Goal: Information Seeking & Learning: Learn about a topic

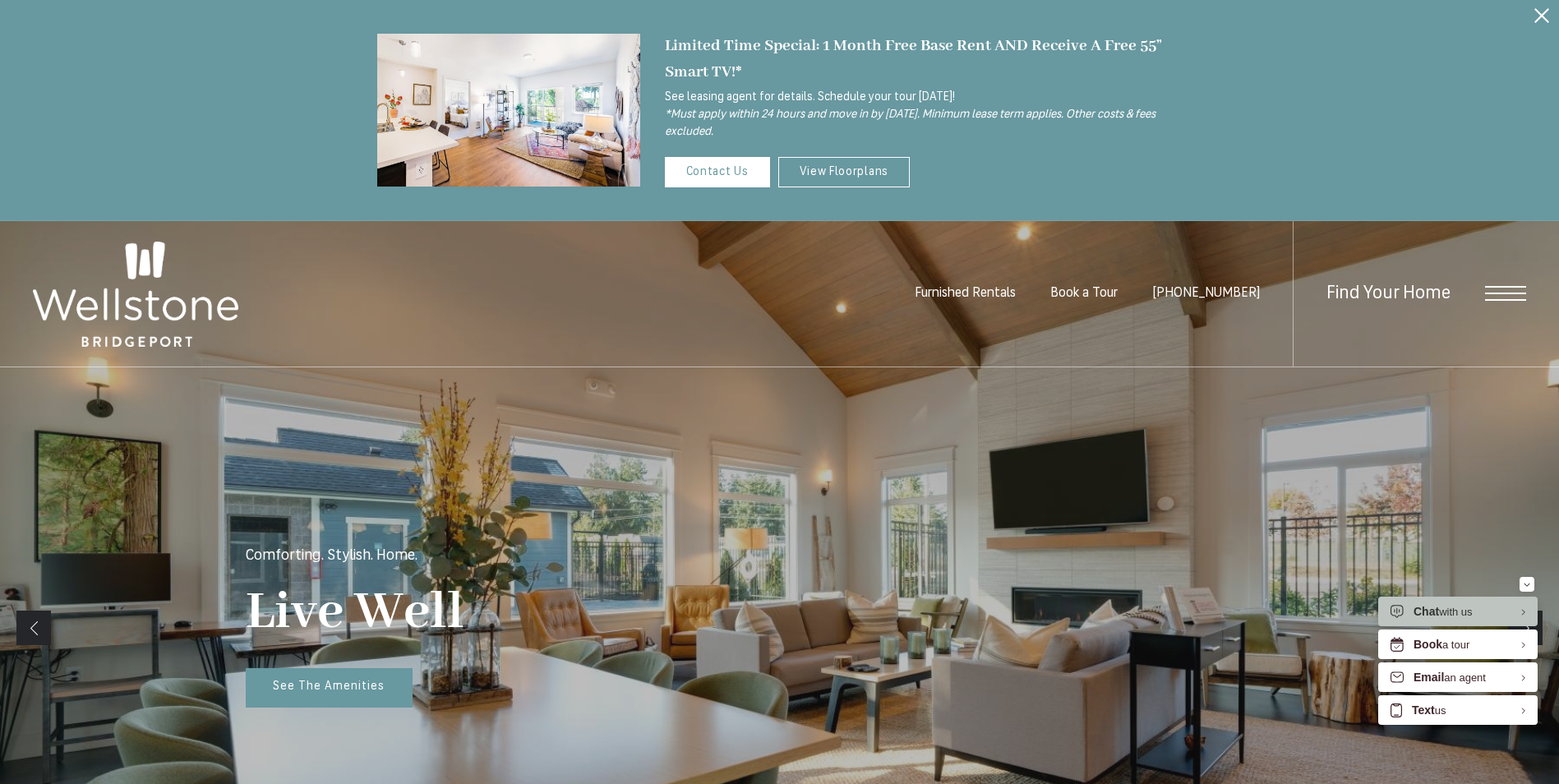
click at [1540, 11] on icon "Close Alert" at bounding box center [1542, 16] width 15 height 15
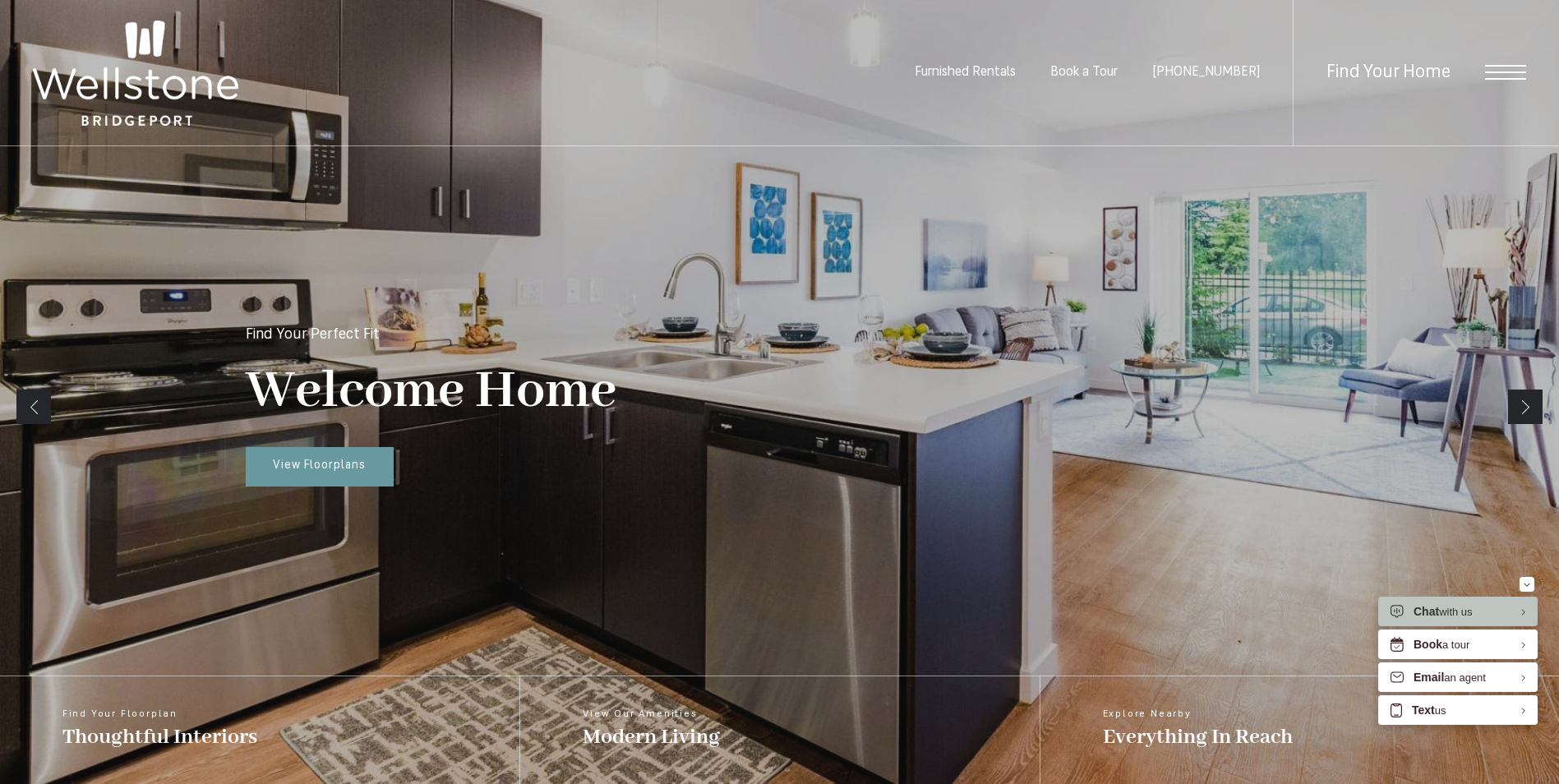
click at [1496, 68] on span "Open Menu" at bounding box center [1506, 72] width 41 height 15
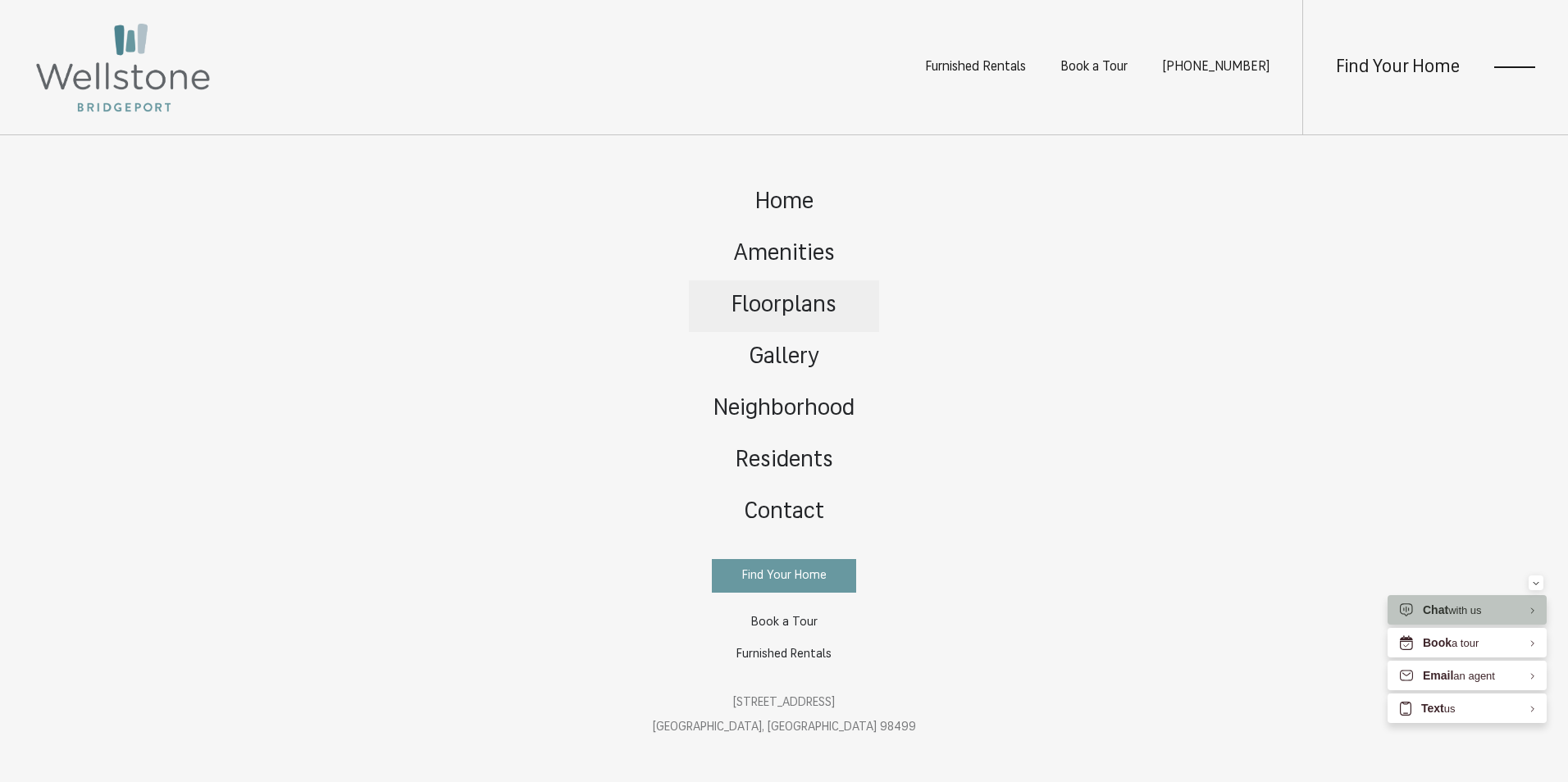
click at [771, 294] on span "Floorplans" at bounding box center [783, 306] width 105 height 23
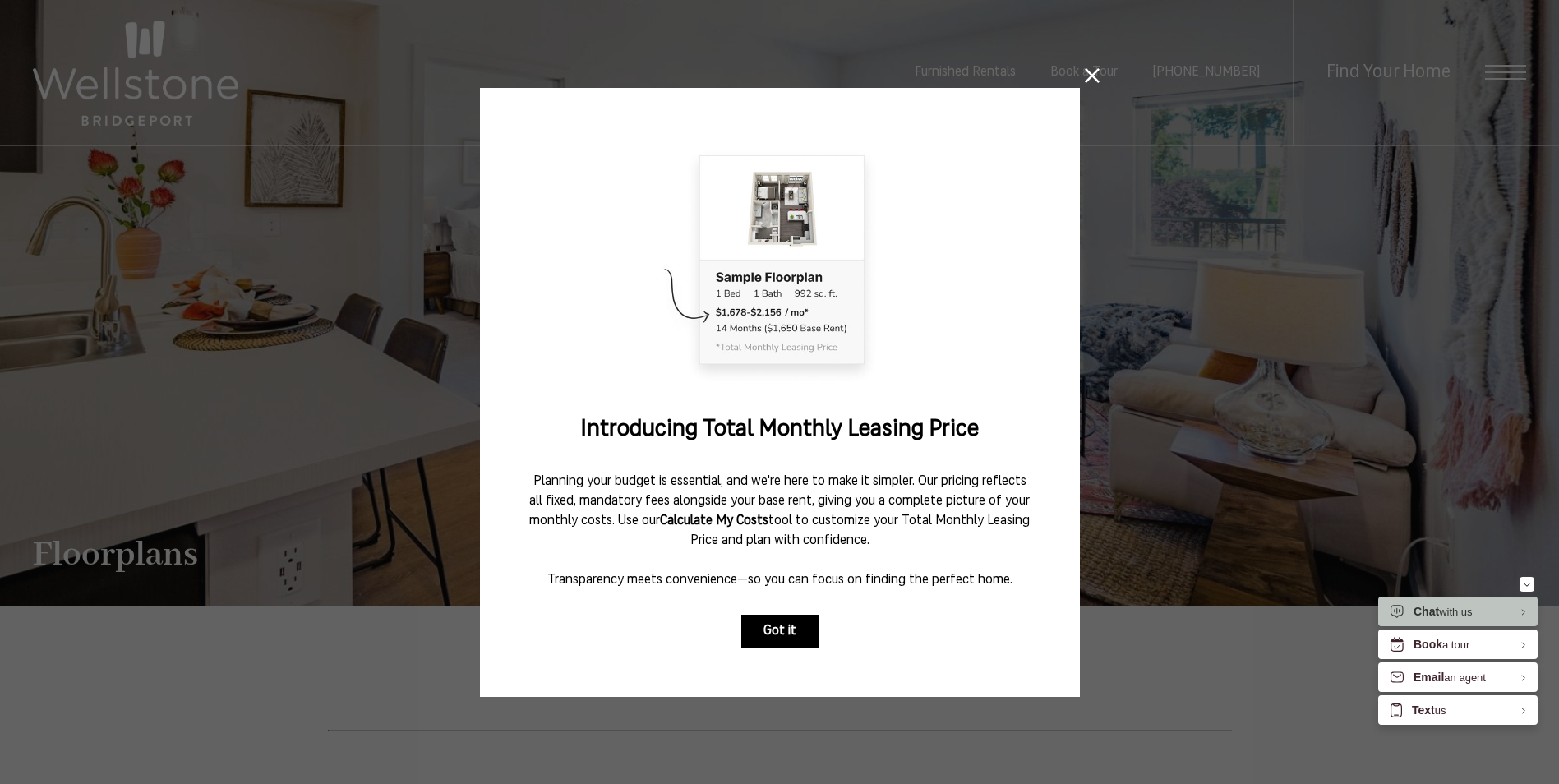
click at [772, 618] on button "Got it" at bounding box center [779, 632] width 77 height 33
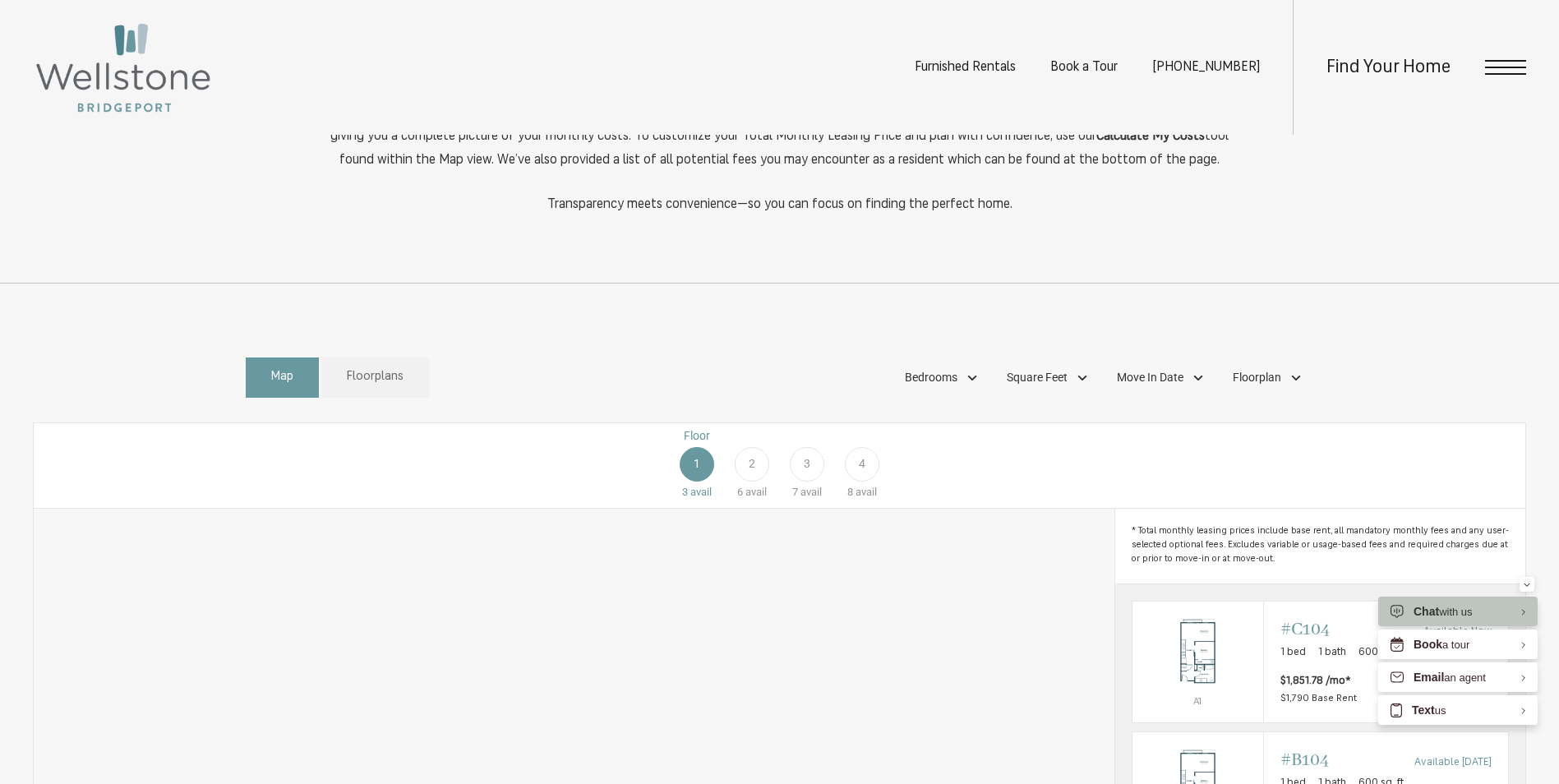
scroll to position [822, 0]
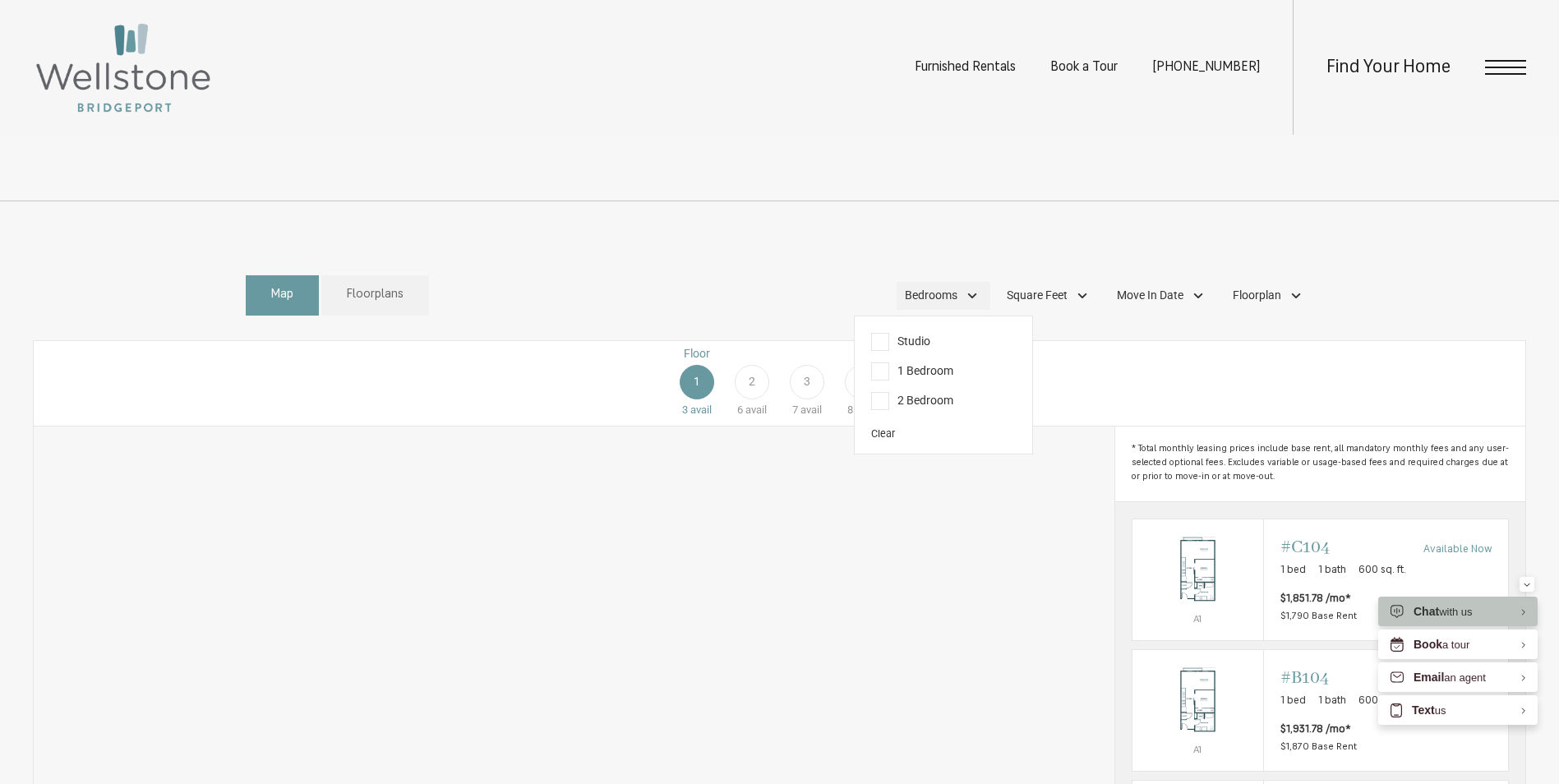
click at [956, 304] on span "Bedrooms" at bounding box center [931, 295] width 53 height 17
click at [878, 410] on span "2 Bedroom" at bounding box center [912, 401] width 82 height 18
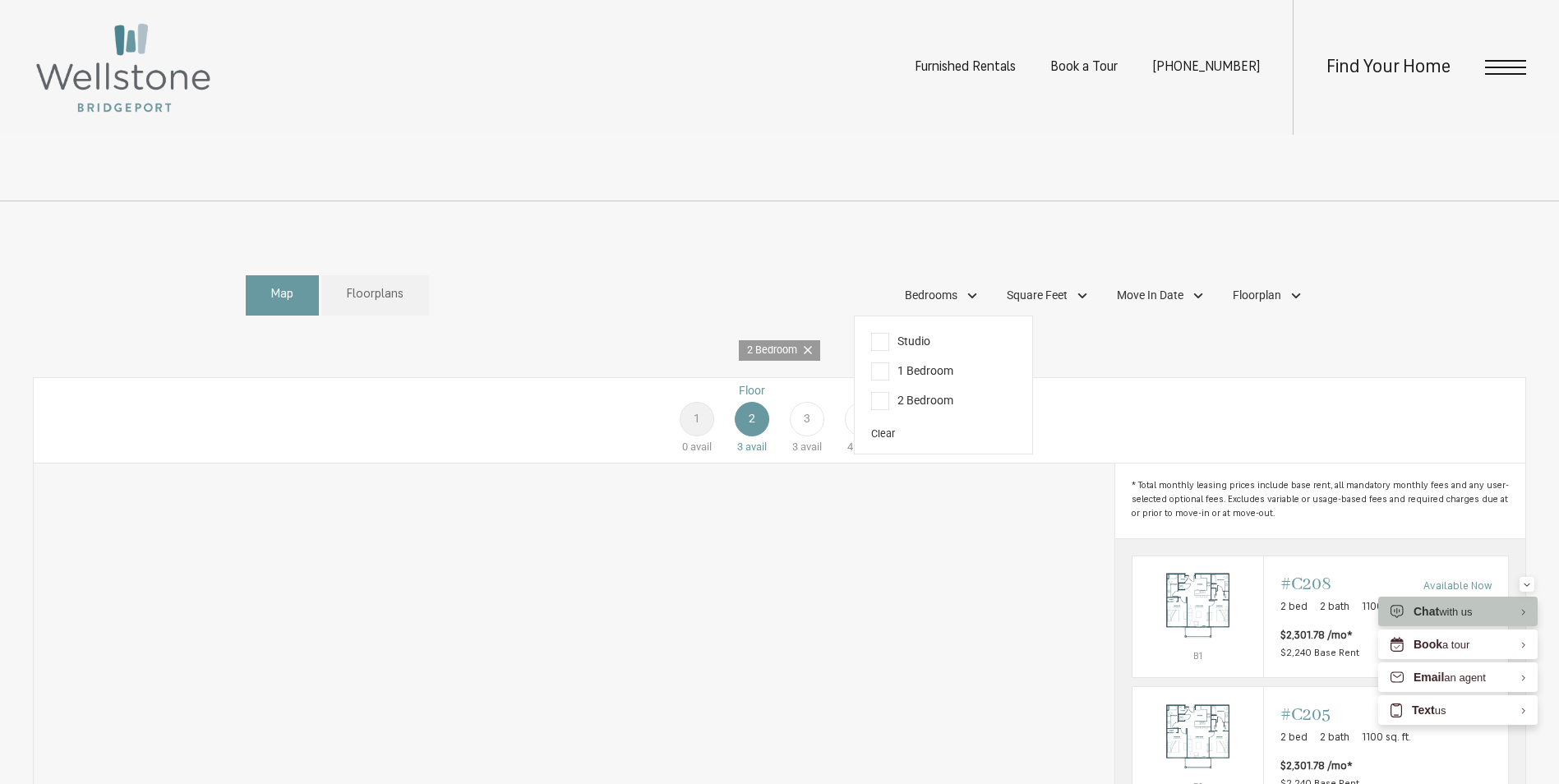
click at [1115, 450] on div "Floor 1 0 avail Floor 2 3 avail Floor 3 3 avail Floor 4 4 avail" at bounding box center [1415, 419] width 1492 height 73
click at [1114, 446] on div "Floor 1 0 avail Floor 2 3 avail Floor 3 3 avail Floor 4 4 avail" at bounding box center [1415, 419] width 1492 height 73
click at [970, 310] on div "Bedrooms" at bounding box center [943, 296] width 94 height 28
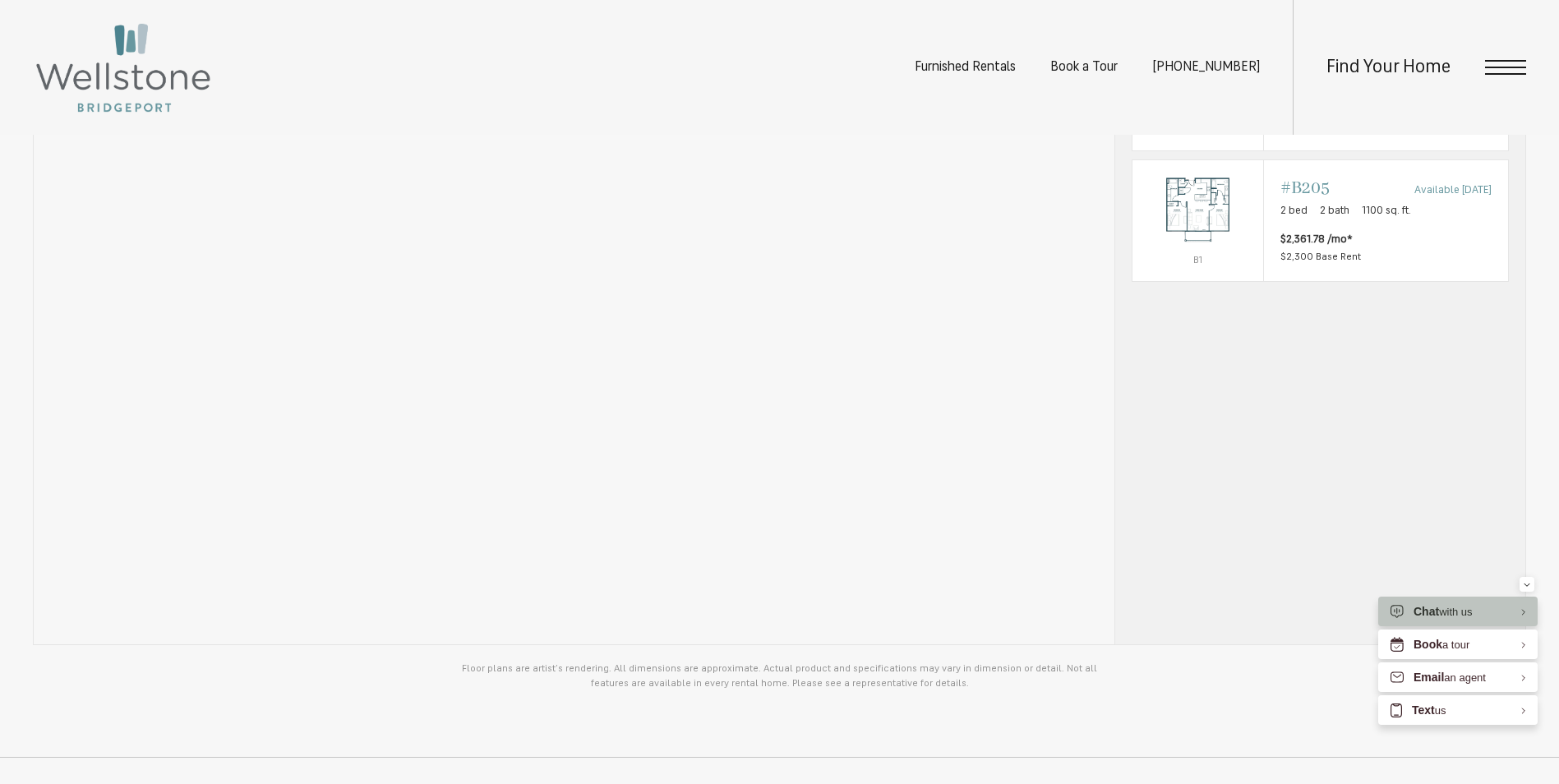
scroll to position [1315, 0]
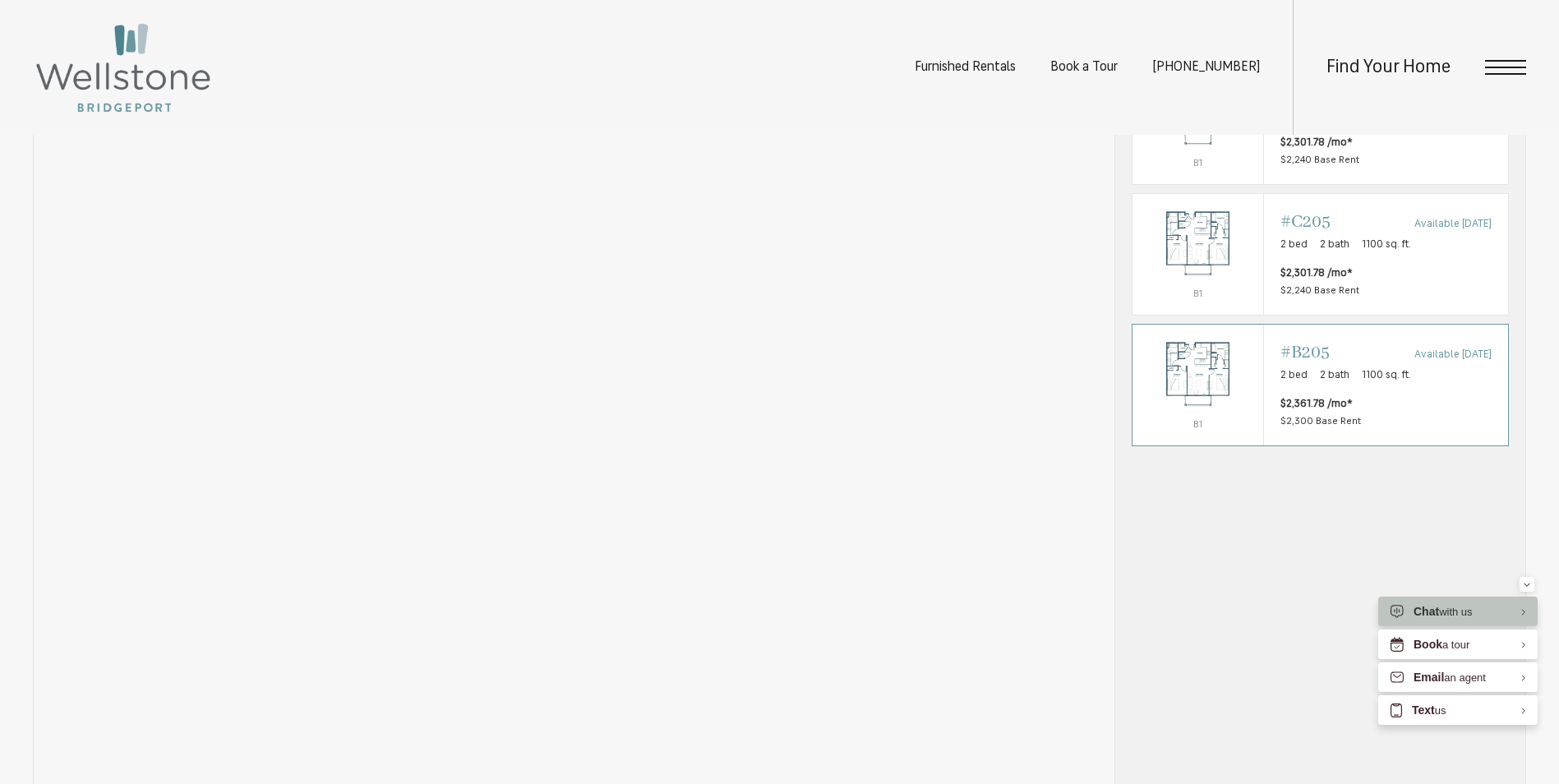
click at [1215, 405] on img "View #B205" at bounding box center [1198, 374] width 131 height 82
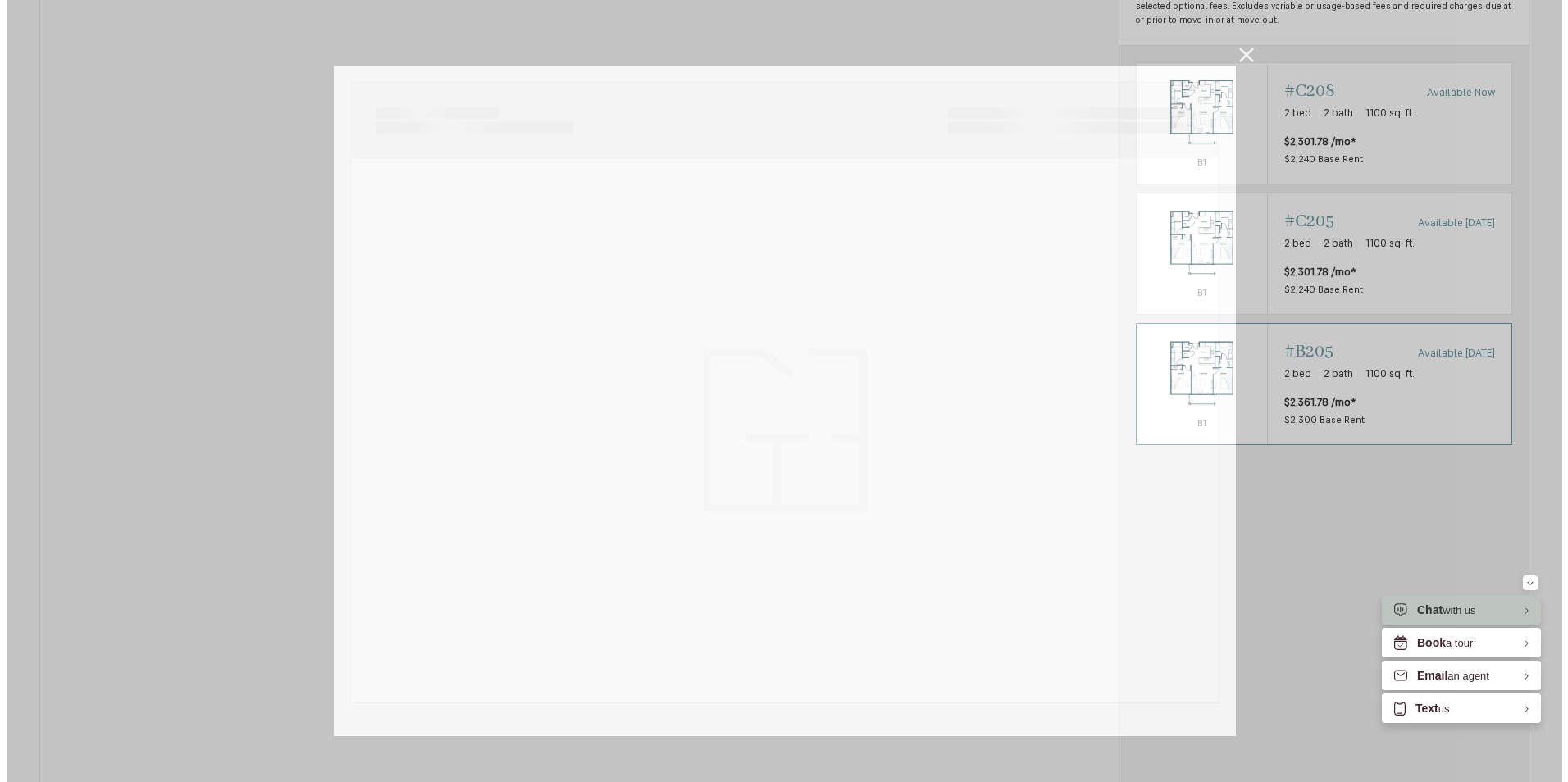
scroll to position [0, 0]
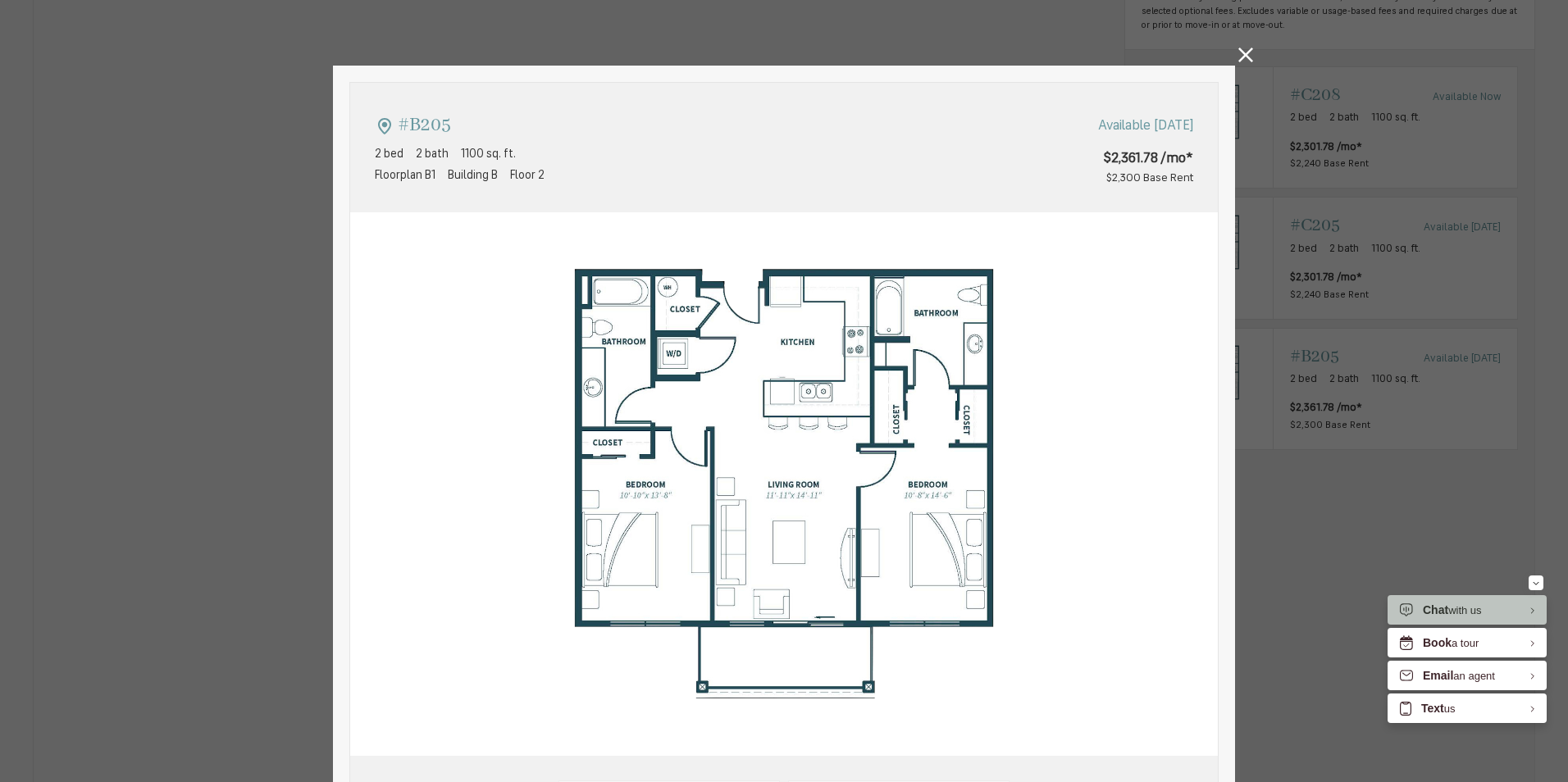
type input "**********"
click at [1241, 53] on icon at bounding box center [1246, 55] width 15 height 15
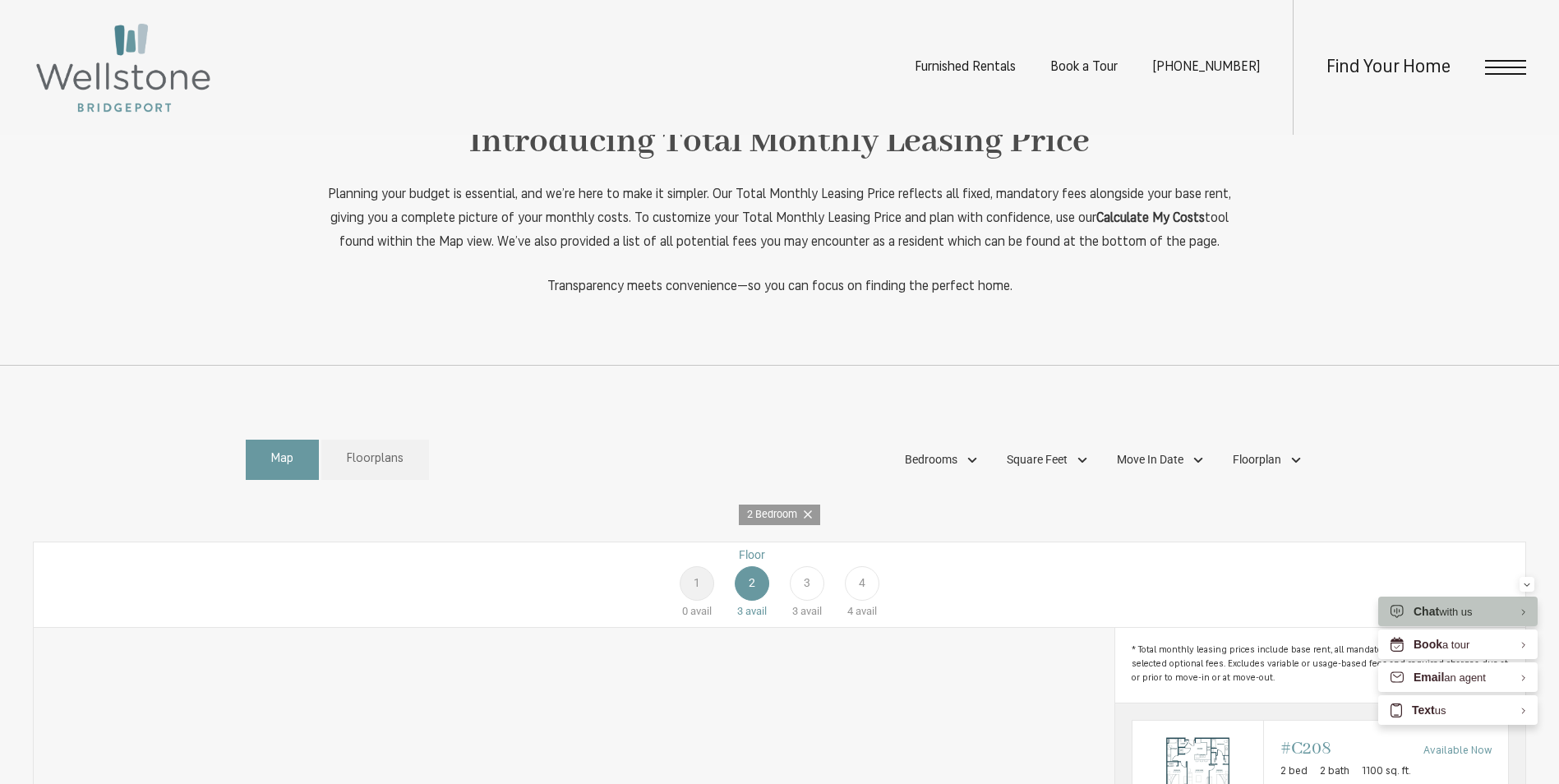
scroll to position [575, 0]
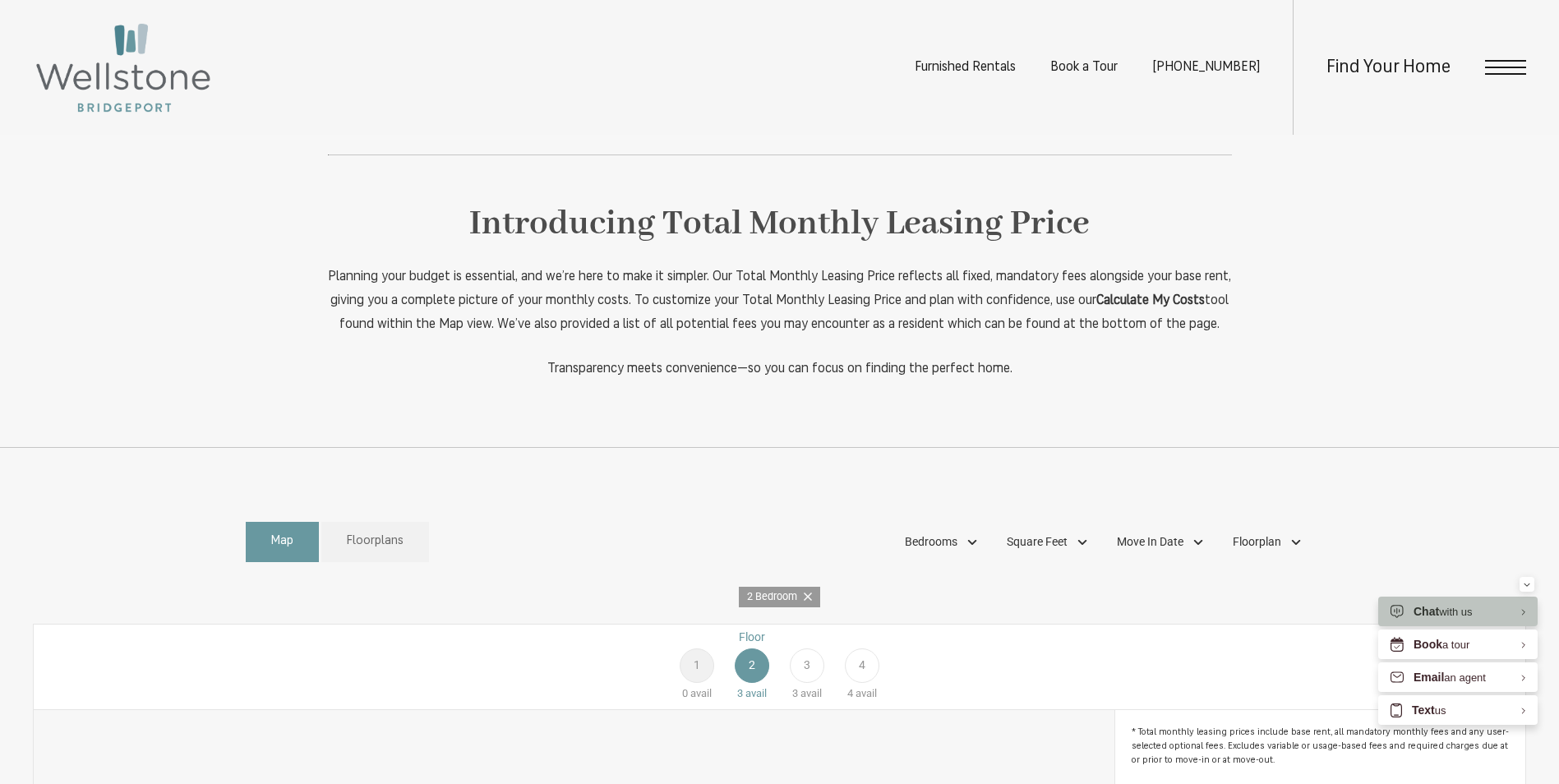
click at [1508, 60] on span "Open Menu" at bounding box center [1506, 60] width 41 height 2
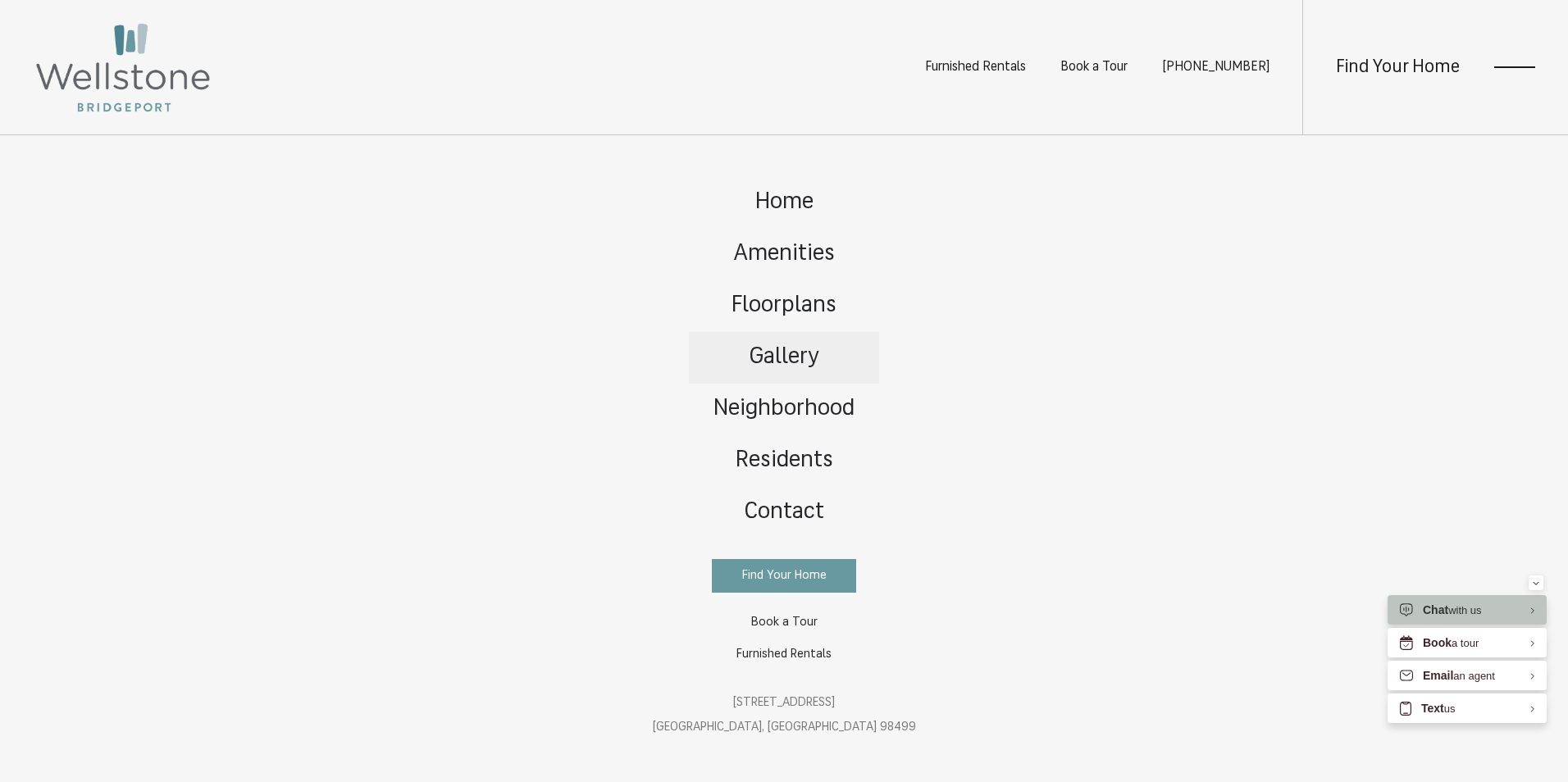
click at [758, 346] on span "Gallery" at bounding box center [784, 358] width 69 height 23
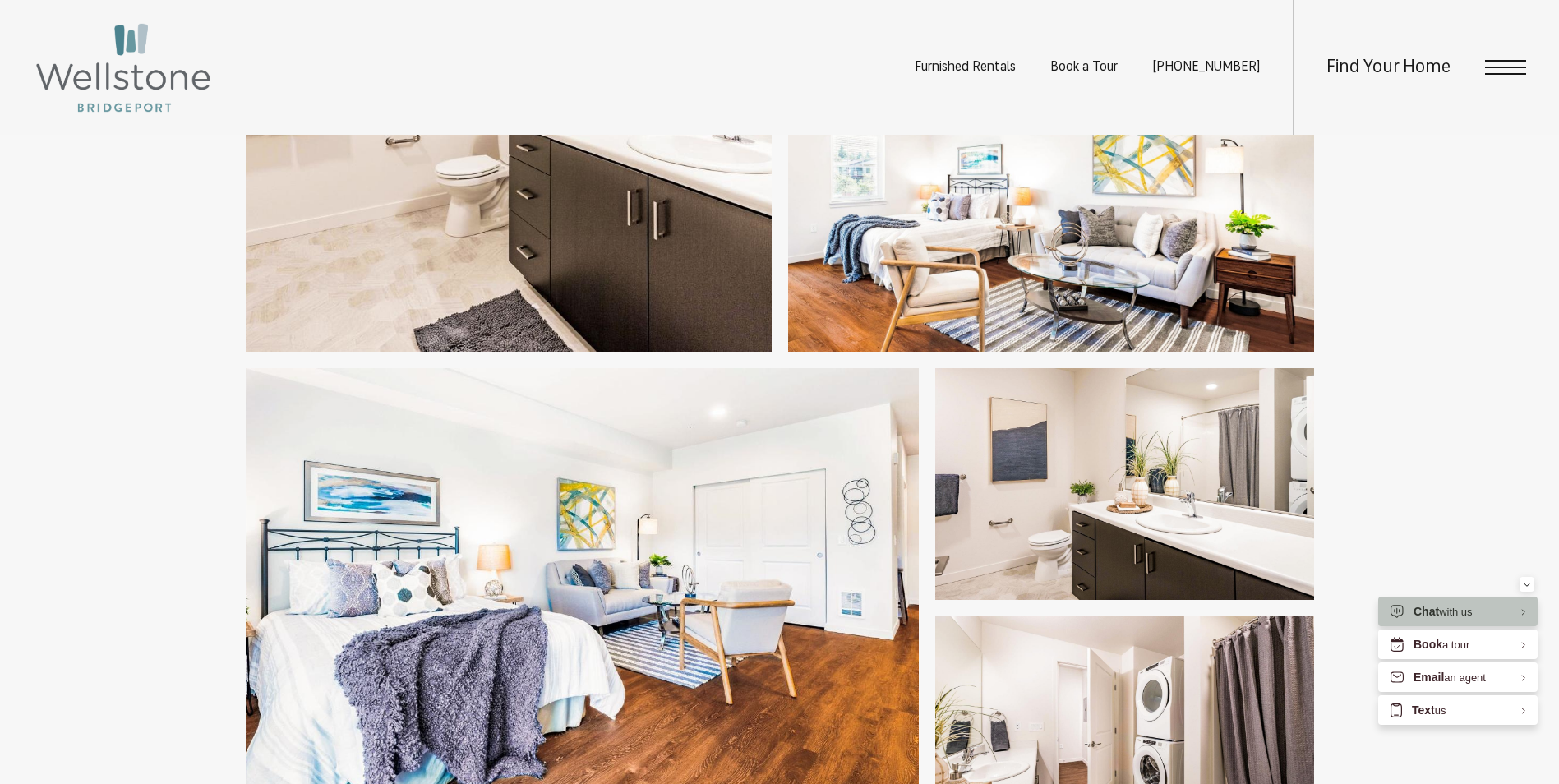
scroll to position [3698, 0]
